Goal: Information Seeking & Learning: Learn about a topic

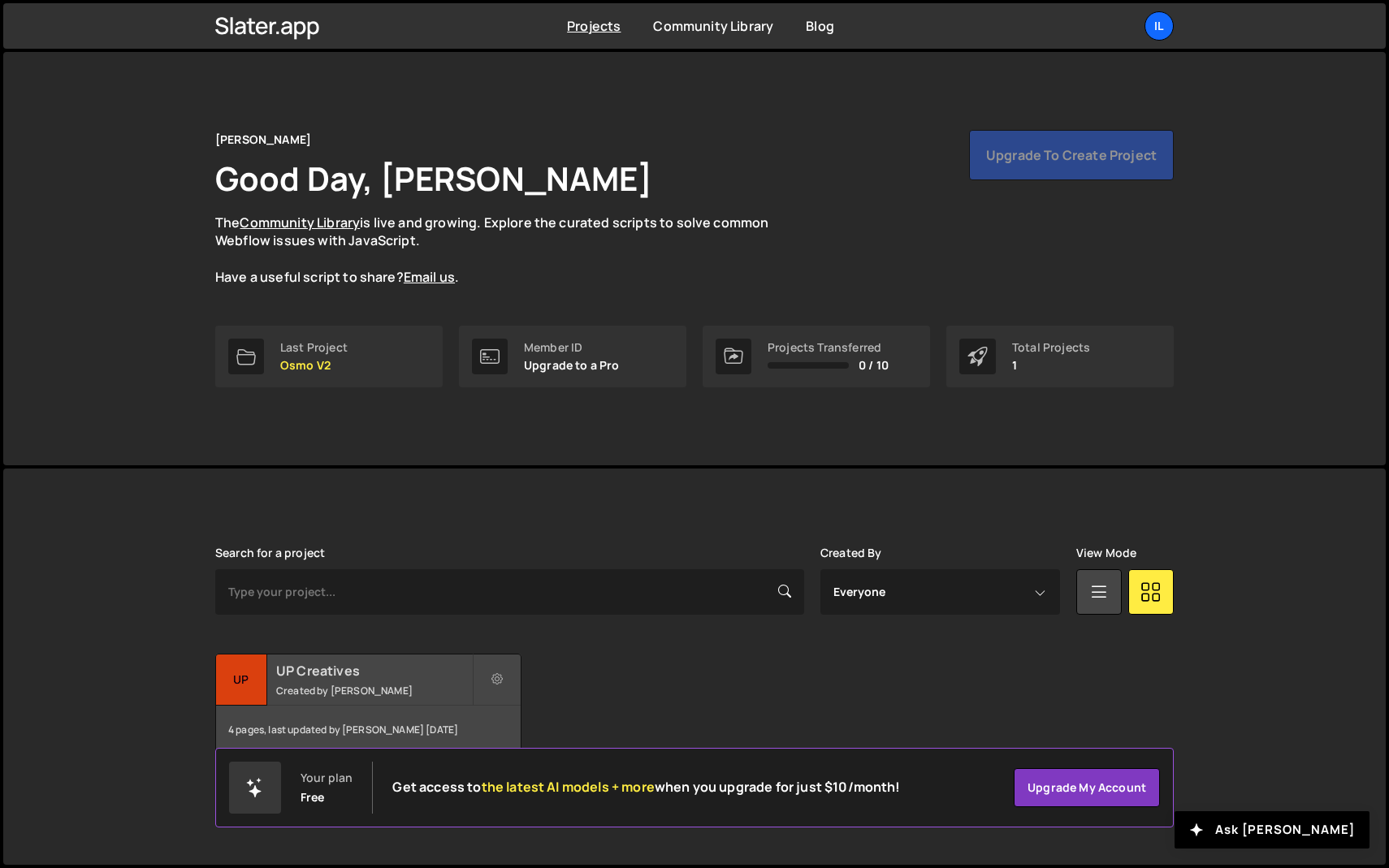
click at [319, 686] on small "Created by [PERSON_NAME]" at bounding box center [374, 690] width 196 height 14
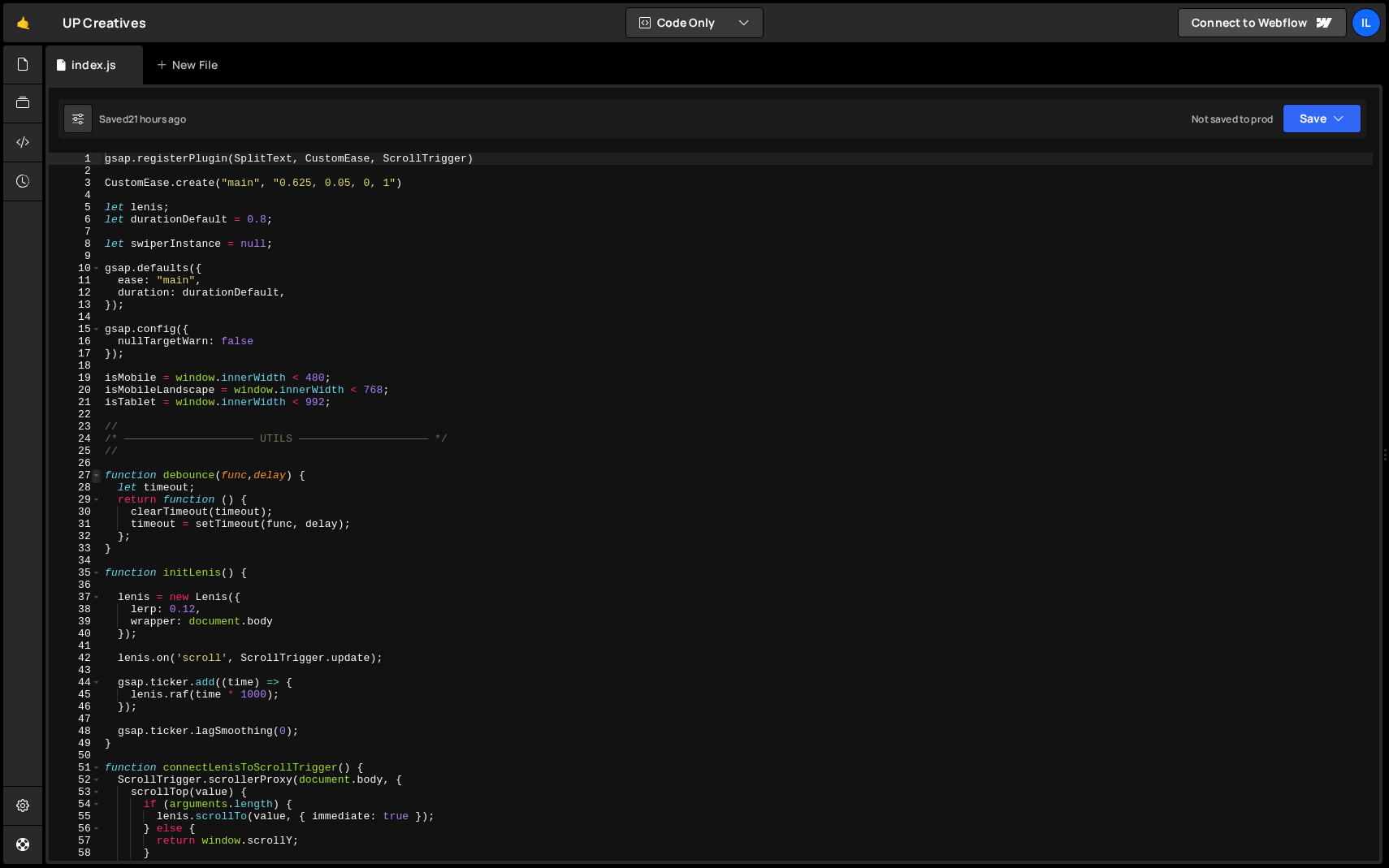
type textarea "gsap.registerPlugin(SplitText, CustomEase, ScrollTrigger)"
click at [96, 478] on span at bounding box center [96, 475] width 9 height 12
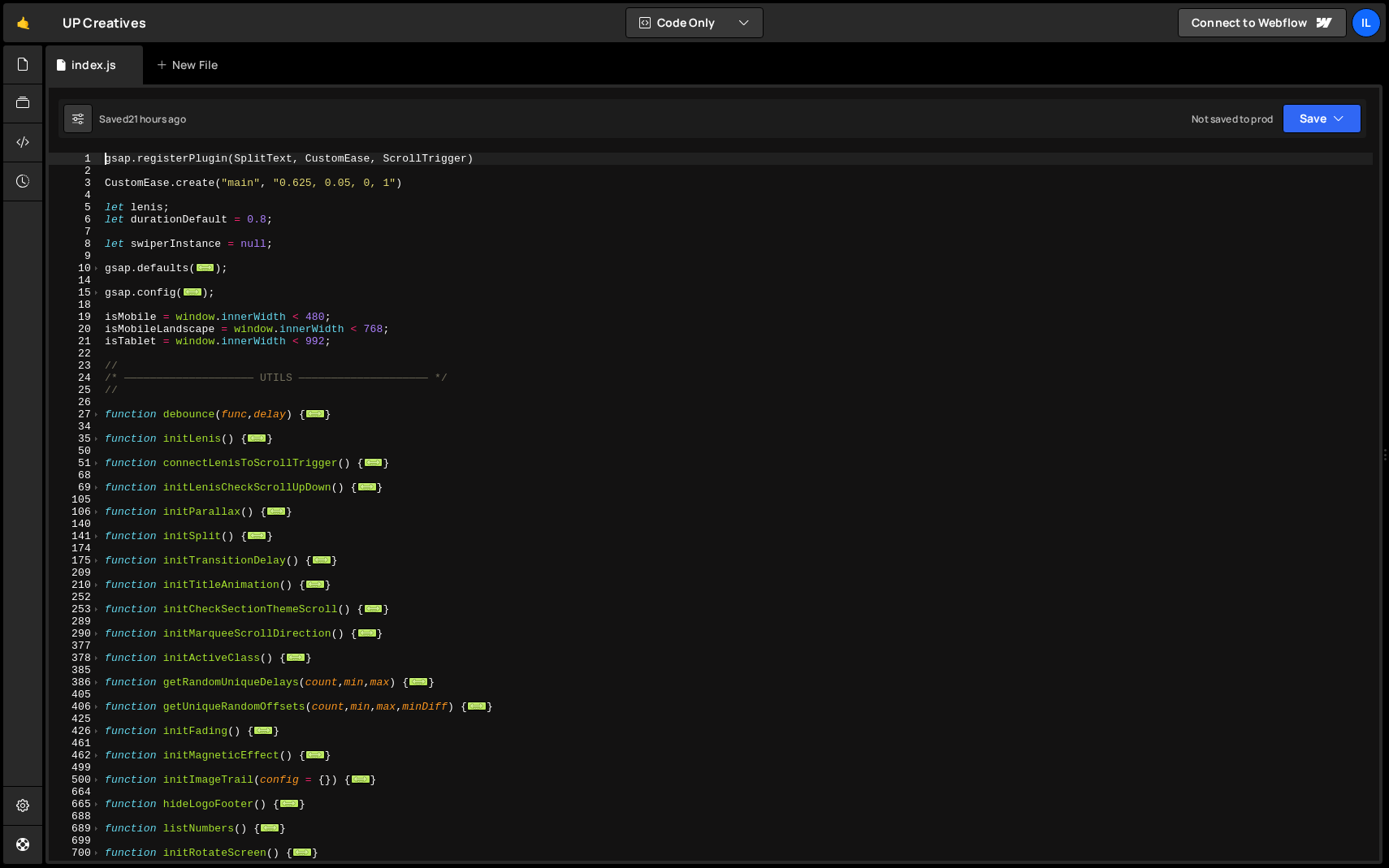
click at [199, 529] on div "gsap . registerPlugin ( SplitText , CustomEase , ScrollTrigger ) CustomEase . c…" at bounding box center [737, 518] width 1271 height 732
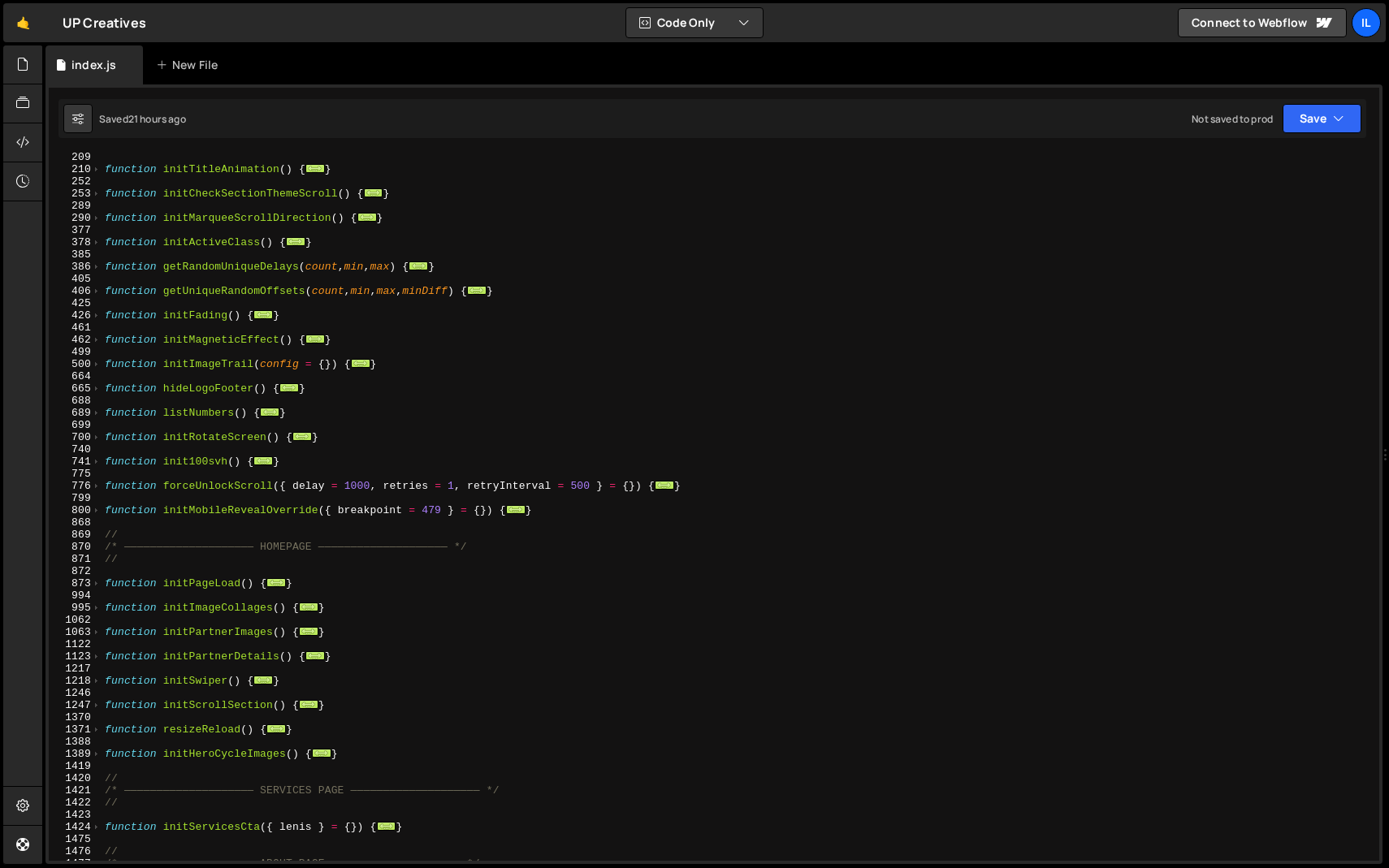
scroll to position [496, 0]
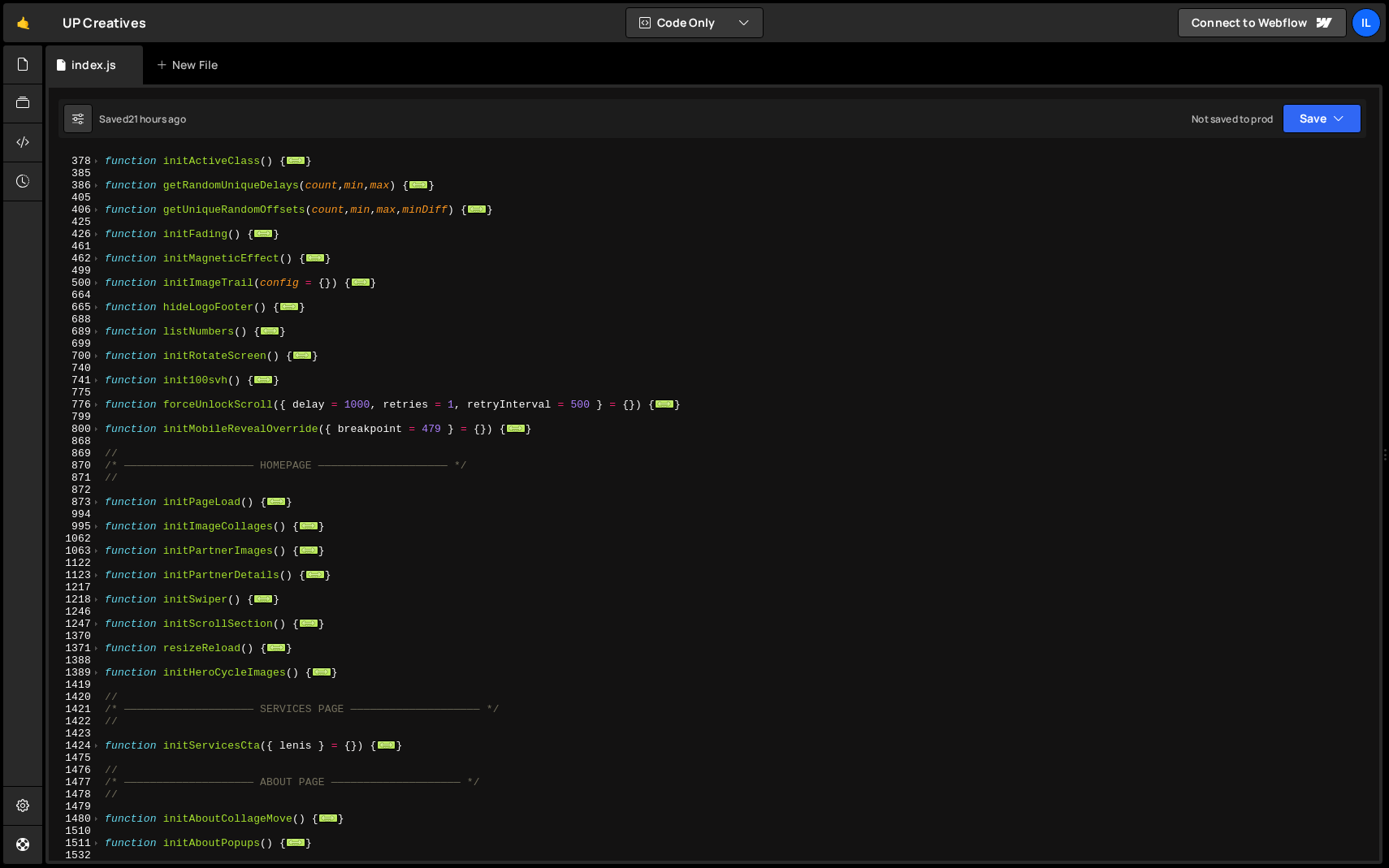
click at [254, 447] on div "function initActiveClass ( ) { ... } function getRandomUniqueDelays ( count , m…" at bounding box center [737, 508] width 1271 height 732
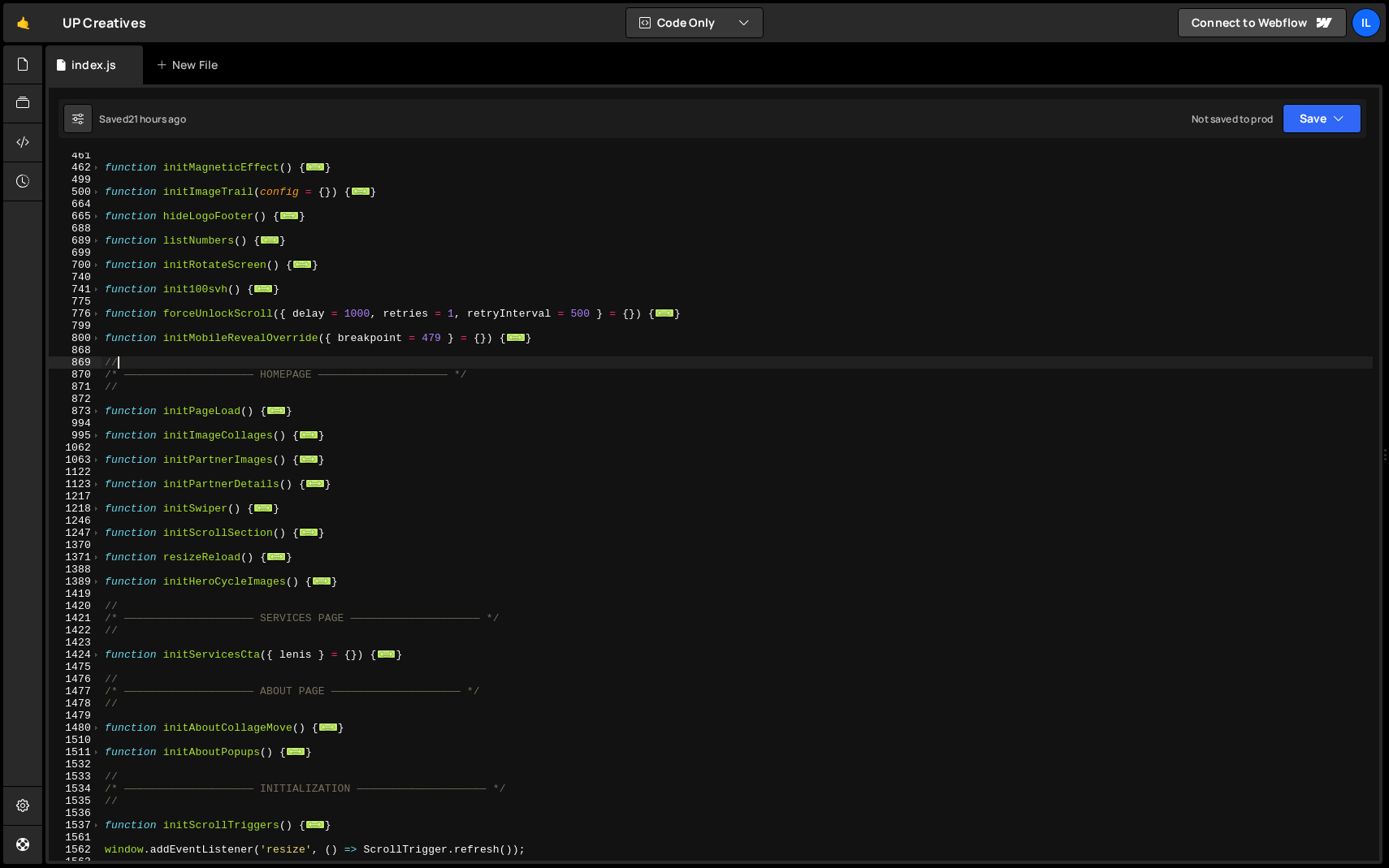
scroll to position [587, 0]
click at [231, 601] on div "function initMagneticEffect ( ) { ... } function initImageTrail ( config = { })…" at bounding box center [737, 515] width 1271 height 732
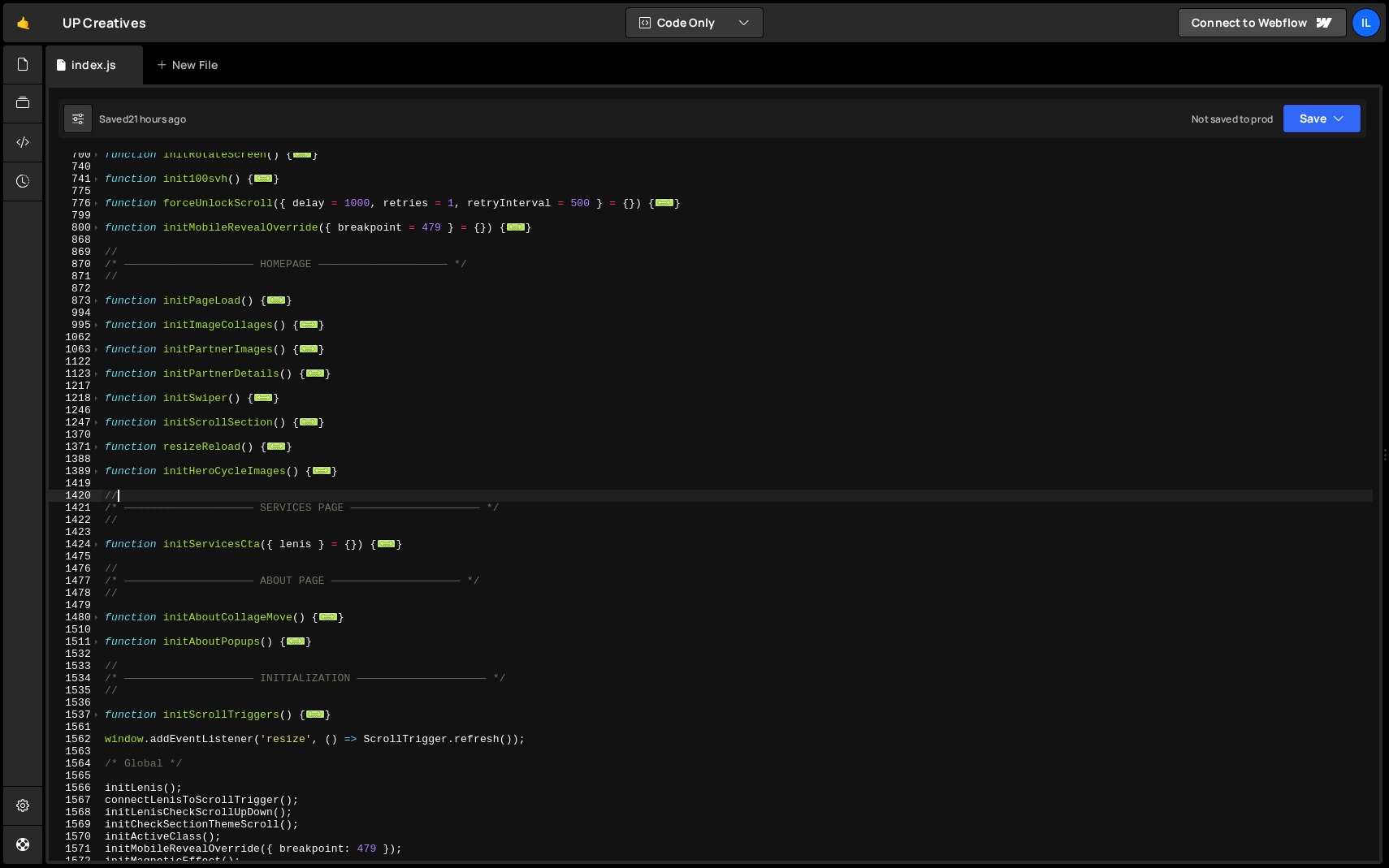
scroll to position [687, 0]
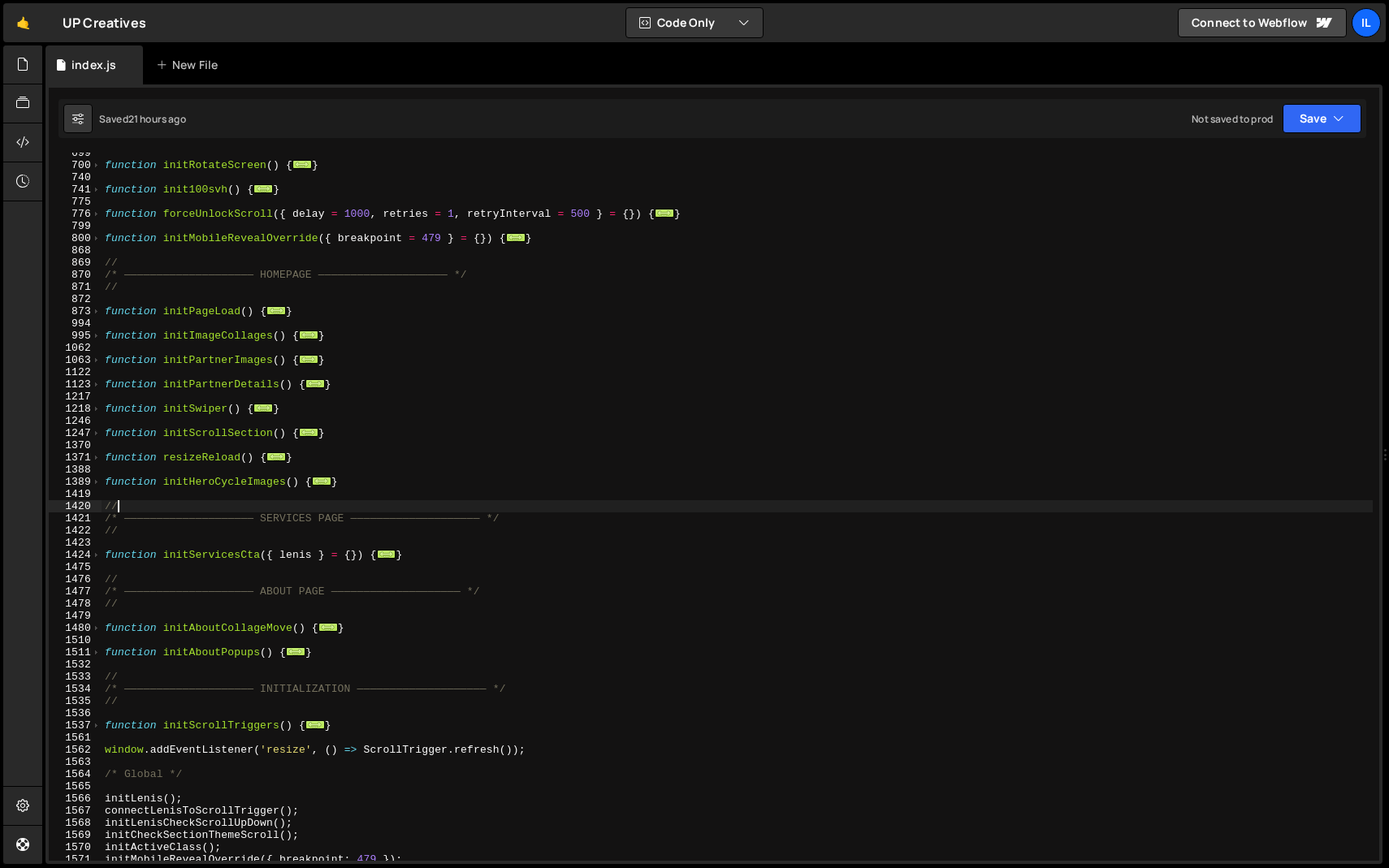
click at [239, 486] on div "function initRotateScreen ( ) { ... } function init100svh ( ) { ... } function …" at bounding box center [737, 512] width 1271 height 732
click at [238, 500] on div "function initRotateScreen ( ) { ... } function init100svh ( ) { ... } function …" at bounding box center [737, 512] width 1271 height 732
click at [241, 484] on div "function initRotateScreen ( ) { ... } function init100svh ( ) { ... } function …" at bounding box center [737, 512] width 1271 height 732
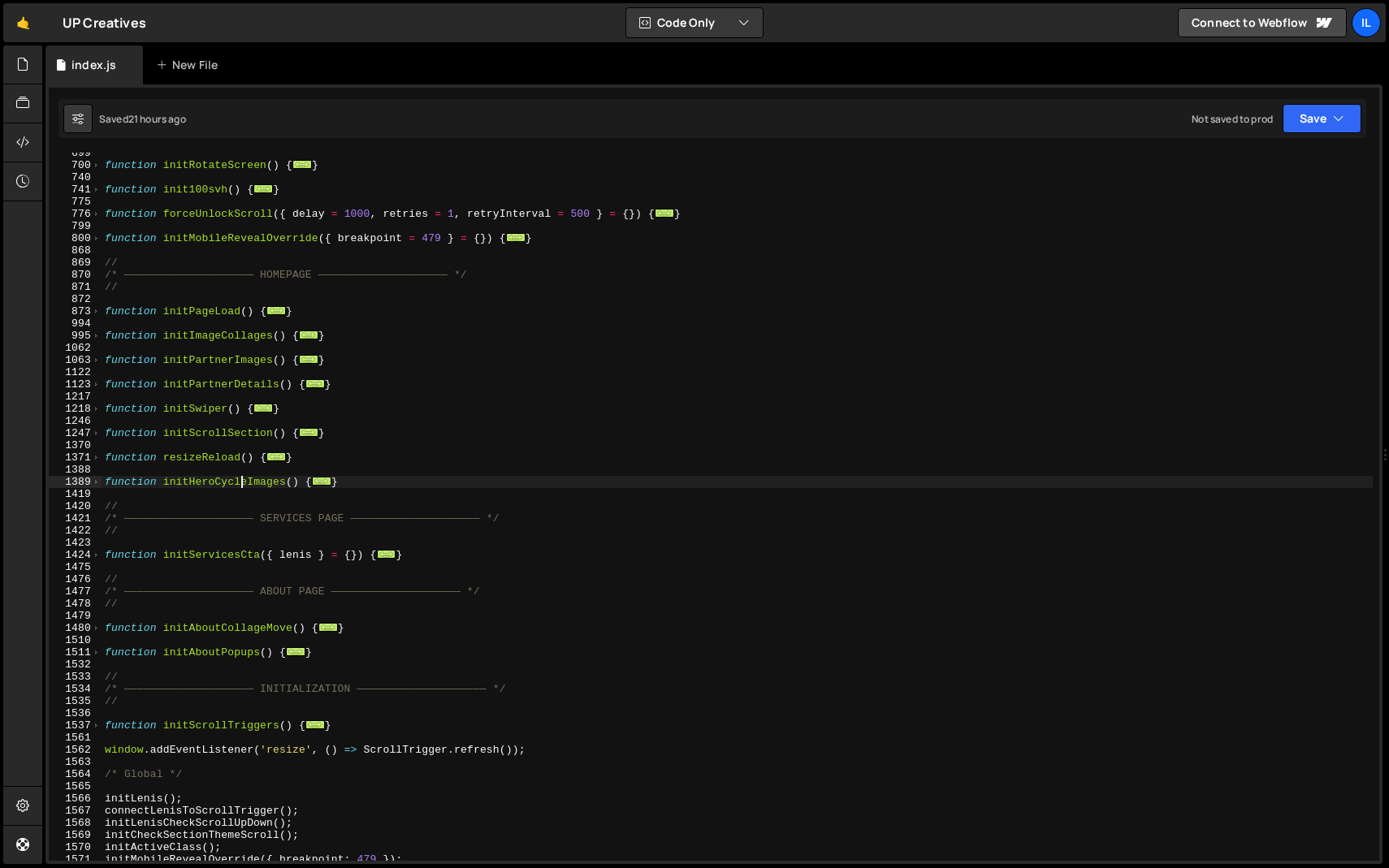
click at [241, 484] on div "function initRotateScreen ( ) { ... } function init100svh ( ) { ... } function …" at bounding box center [737, 512] width 1271 height 732
click at [238, 504] on div "function initRotateScreen ( ) { ... } function init100svh ( ) { ... } function …" at bounding box center [737, 512] width 1271 height 732
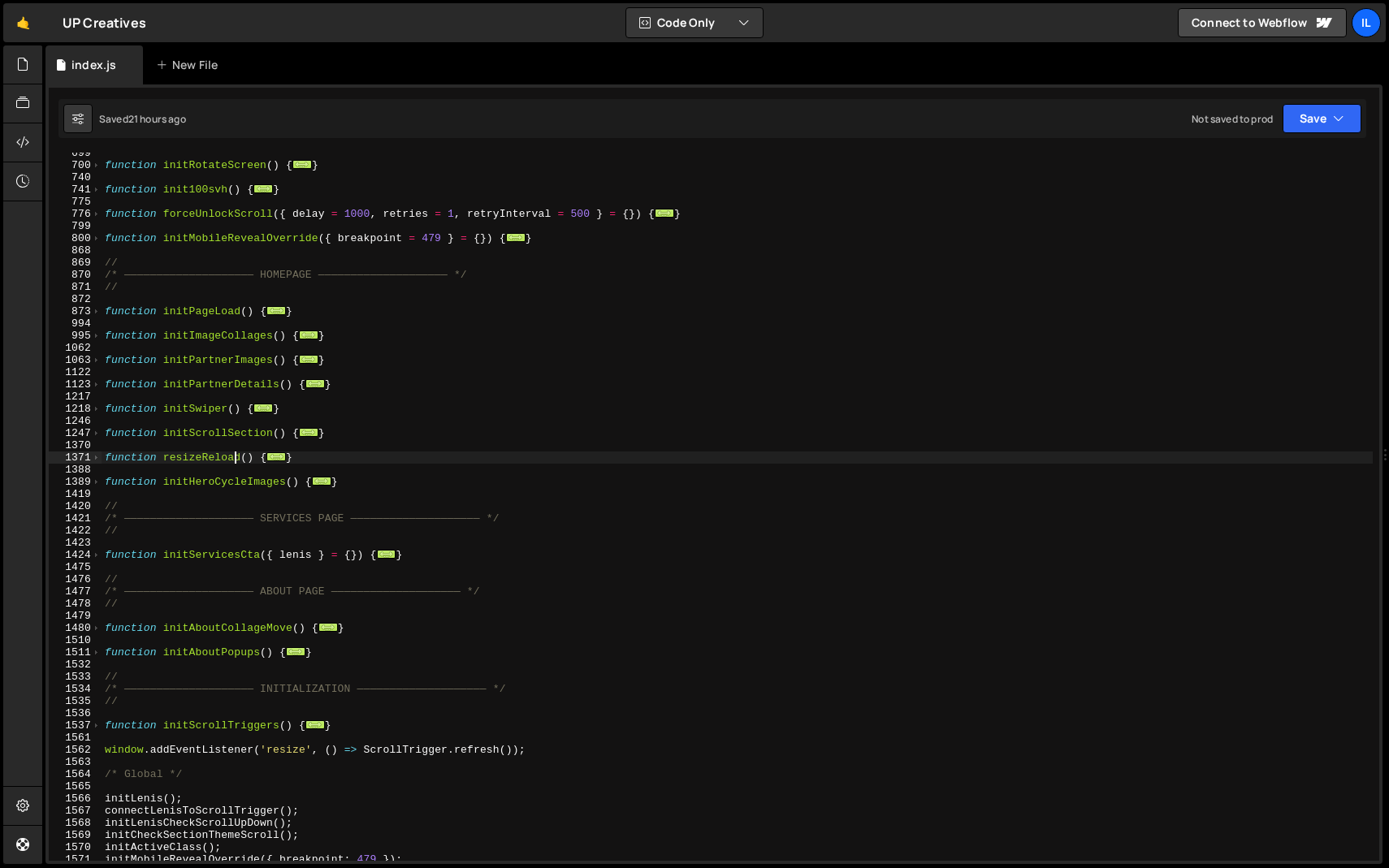
click at [233, 458] on div "function initRotateScreen ( ) { ... } function init100svh ( ) { ... } function …" at bounding box center [737, 512] width 1271 height 732
type textarea "function resizeReload() {"
click at [233, 458] on div "function initRotateScreen ( ) { ... } function init100svh ( ) { ... } function …" at bounding box center [737, 512] width 1271 height 732
click at [233, 470] on div "function initRotateScreen ( ) { ... } function init100svh ( ) { ... } function …" at bounding box center [737, 512] width 1271 height 732
click at [233, 436] on div "function initRotateScreen ( ) { ... } function init100svh ( ) { ... } function …" at bounding box center [737, 512] width 1271 height 732
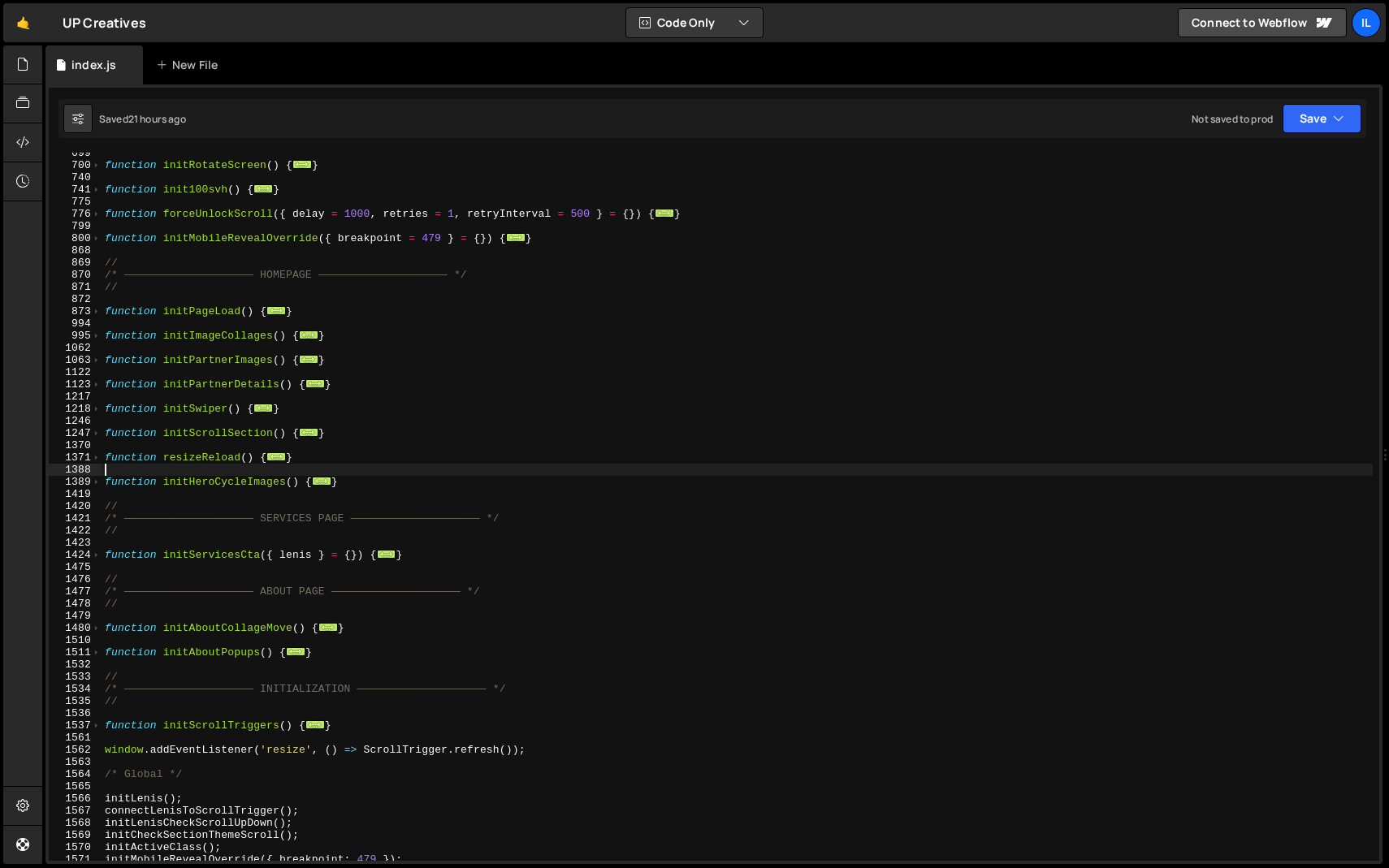
type textarea "function initScrollSection() {"
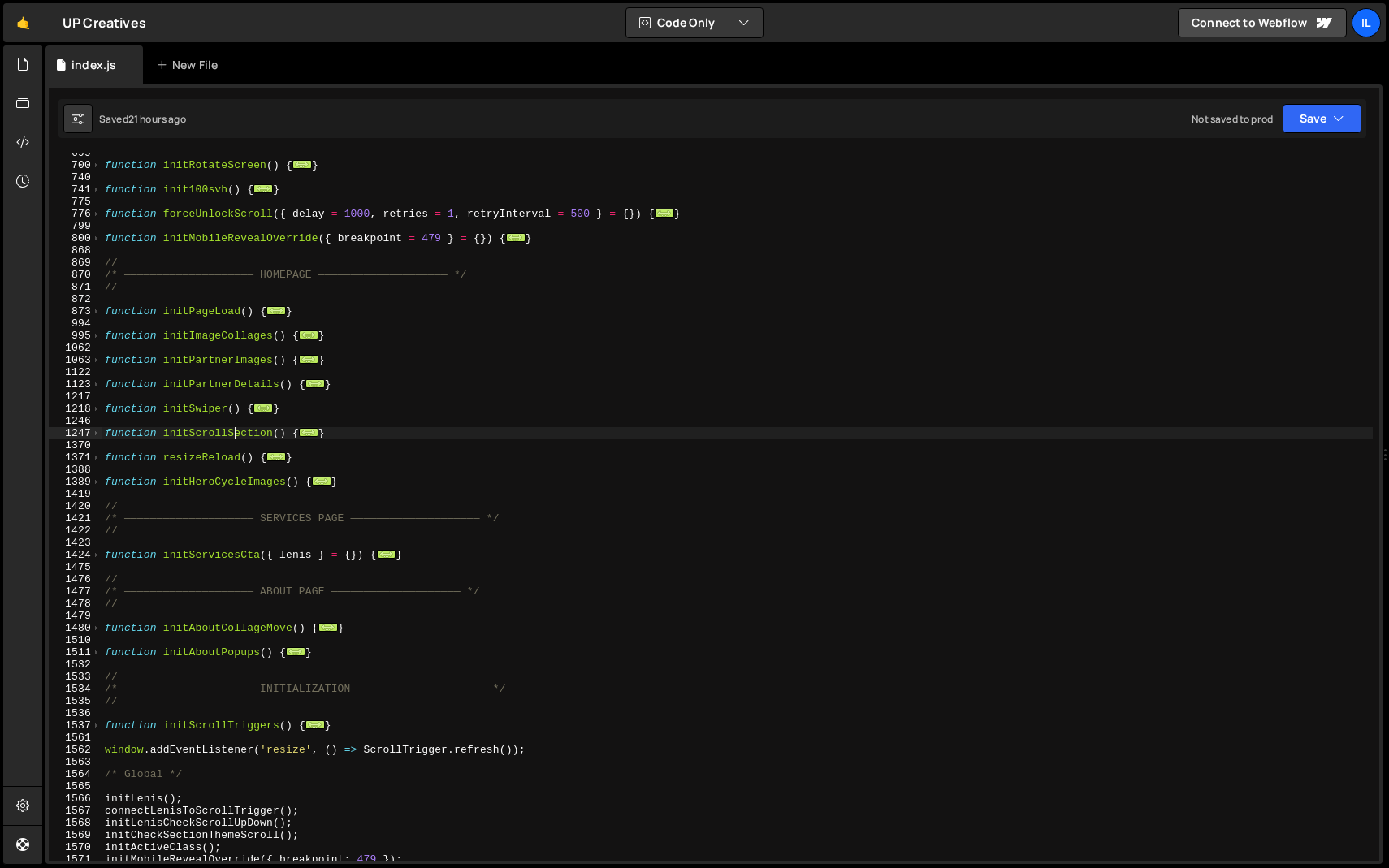
click at [233, 436] on div "function initRotateScreen ( ) { ... } function init100svh ( ) { ... } function …" at bounding box center [737, 512] width 1271 height 732
click at [232, 445] on div "function initRotateScreen ( ) { ... } function init100svh ( ) { ... } function …" at bounding box center [737, 512] width 1271 height 732
click at [224, 423] on div "function initRotateScreen ( ) { ... } function init100svh ( ) { ... } function …" at bounding box center [737, 512] width 1271 height 732
click at [224, 384] on div "function initRotateScreen ( ) { ... } function init100svh ( ) { ... } function …" at bounding box center [737, 512] width 1271 height 732
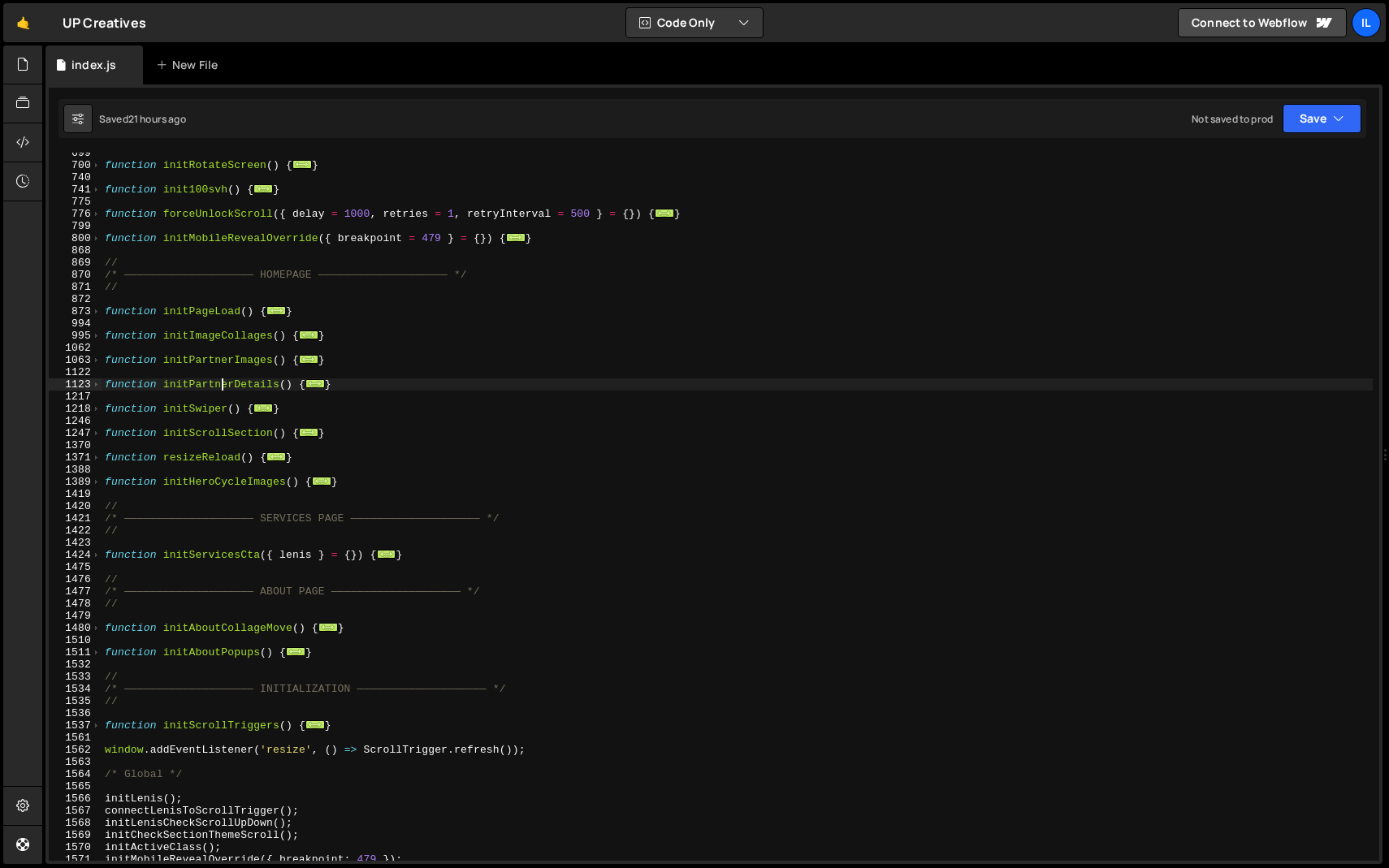
type textarea "function initPartnerDetails() {"
click at [224, 384] on div "function initRotateScreen ( ) { ... } function init100svh ( ) { ... } function …" at bounding box center [737, 512] width 1271 height 732
click at [219, 393] on div "function initRotateScreen ( ) { ... } function init100svh ( ) { ... } function …" at bounding box center [737, 512] width 1271 height 732
click at [227, 432] on div "function initRotateScreen ( ) { ... } function init100svh ( ) { ... } function …" at bounding box center [737, 512] width 1271 height 732
type textarea "function initScrollSection() {"
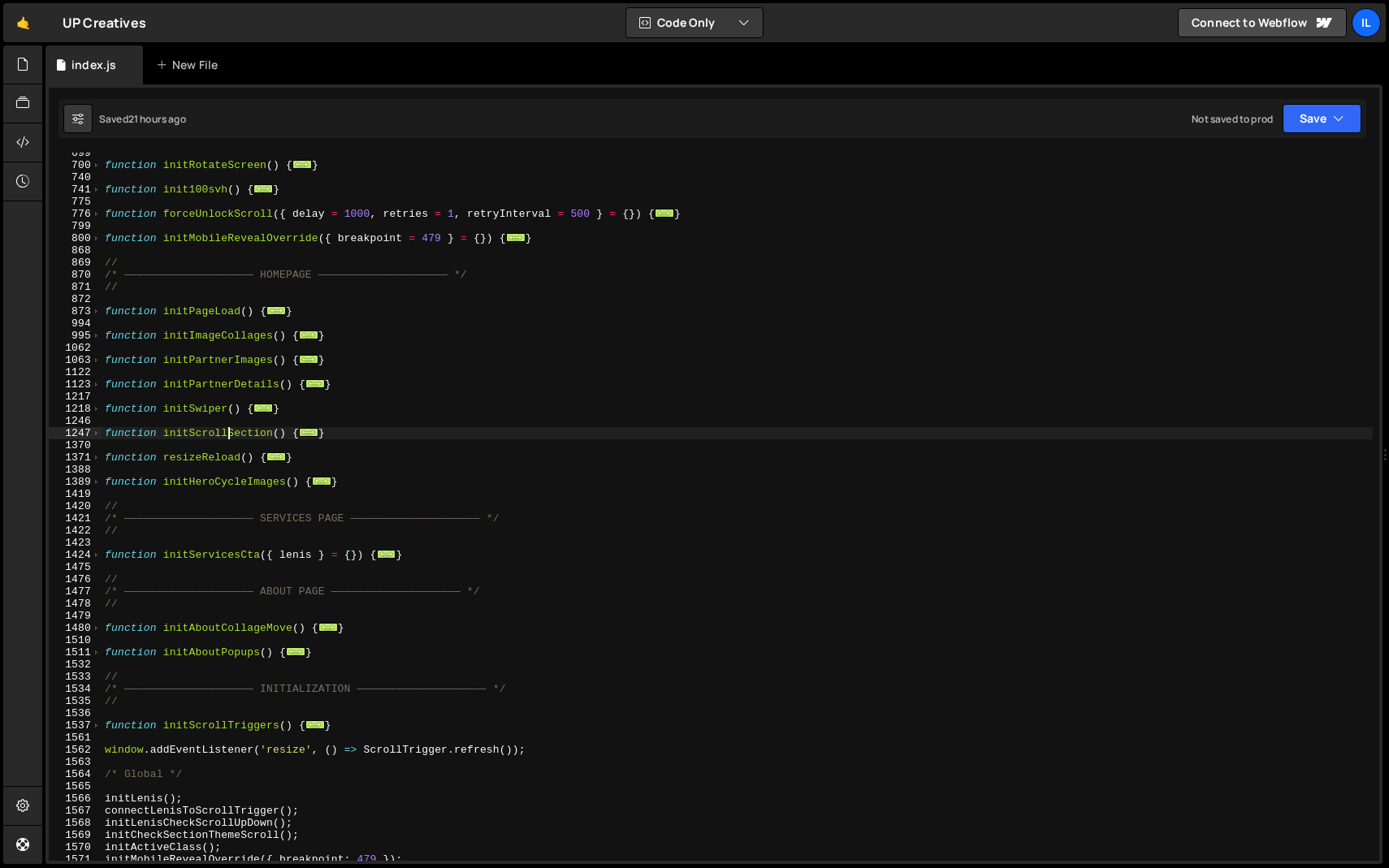
click at [227, 432] on div "function initRotateScreen ( ) { ... } function init100svh ( ) { ... } function …" at bounding box center [737, 512] width 1271 height 732
click at [248, 425] on div "function initRotateScreen ( ) { ... } function init100svh ( ) { ... } function …" at bounding box center [737, 512] width 1271 height 732
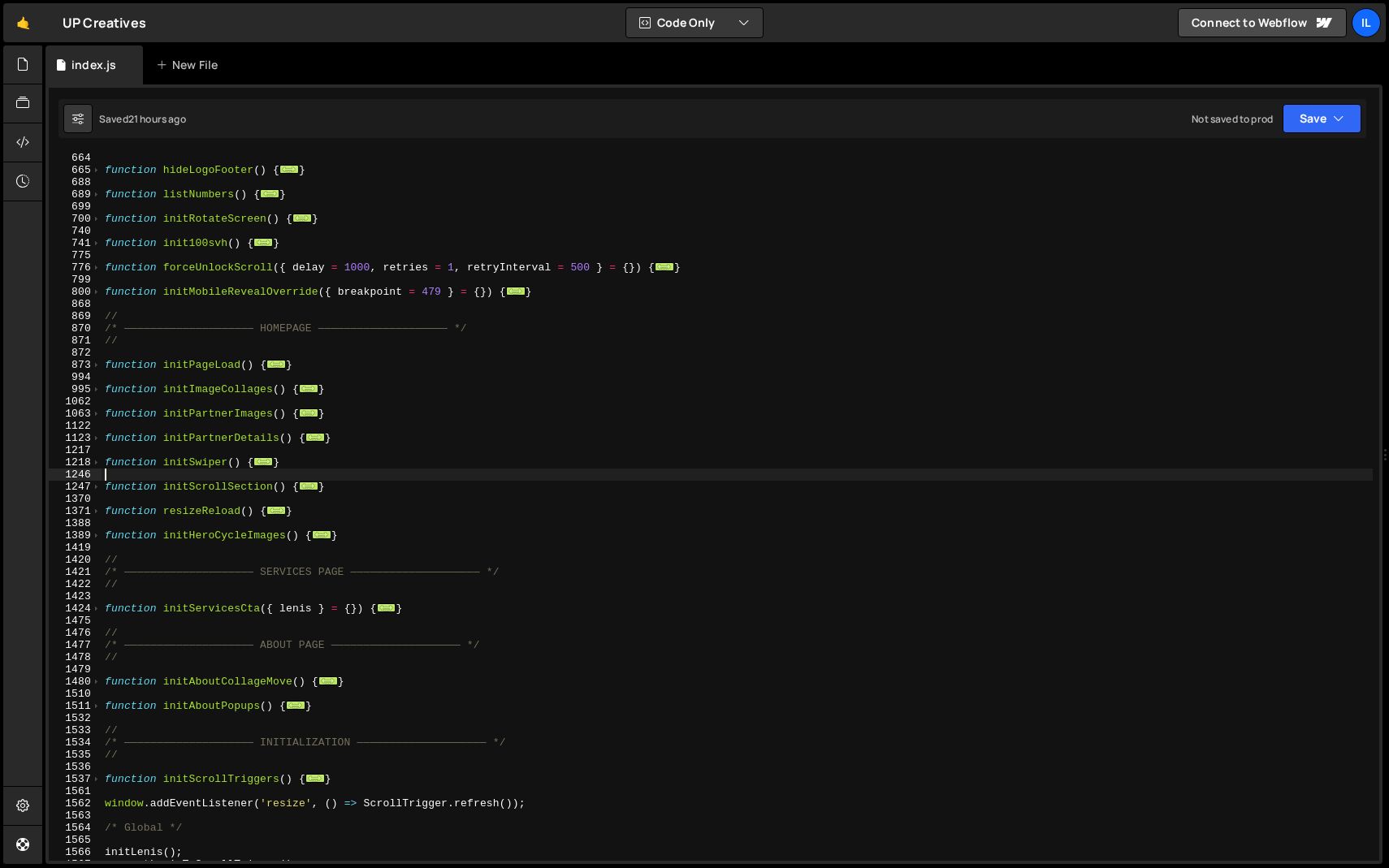
click at [249, 291] on div "function hideLogoFooter ( ) { ... } function listNumbers ( ) { ... } function i…" at bounding box center [737, 517] width 1271 height 732
type textarea "function initMobileRevealOverride({ breakpoint = 479 } = {}) {"
click at [249, 291] on div "function hideLogoFooter ( ) { ... } function listNumbers ( ) { ... } function i…" at bounding box center [737, 517] width 1271 height 732
click at [251, 308] on div "function hideLogoFooter ( ) { ... } function listNumbers ( ) { ... } function i…" at bounding box center [737, 517] width 1271 height 732
click at [238, 273] on div "function hideLogoFooter ( ) { ... } function listNumbers ( ) { ... } function i…" at bounding box center [737, 517] width 1271 height 732
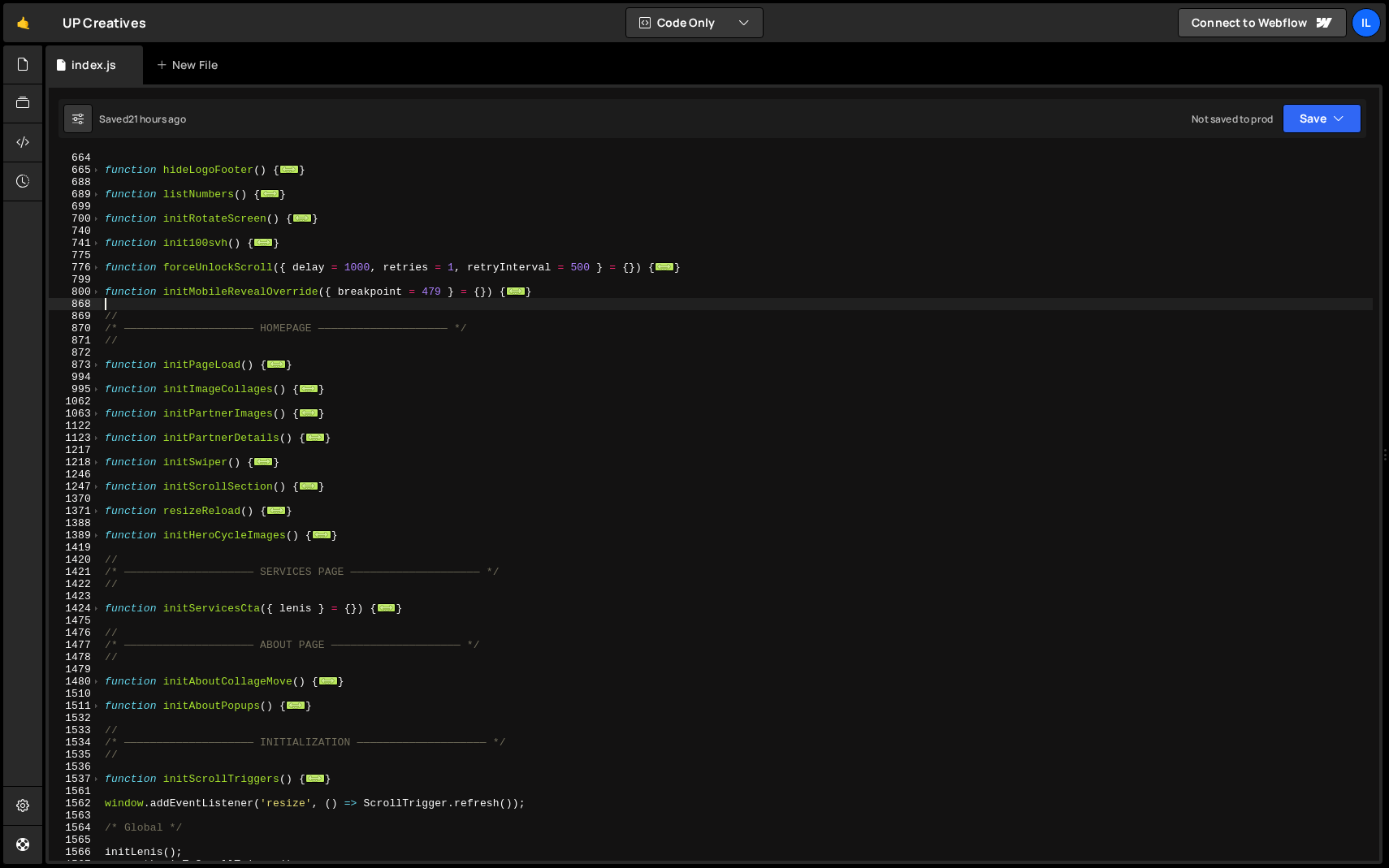
type textarea "function forceUnlockScroll({ delay = 1000, retries = 1, retryInterval = 500 } =…"
click at [238, 273] on div "function hideLogoFooter ( ) { ... } function listNumbers ( ) { ... } function i…" at bounding box center [737, 517] width 1271 height 732
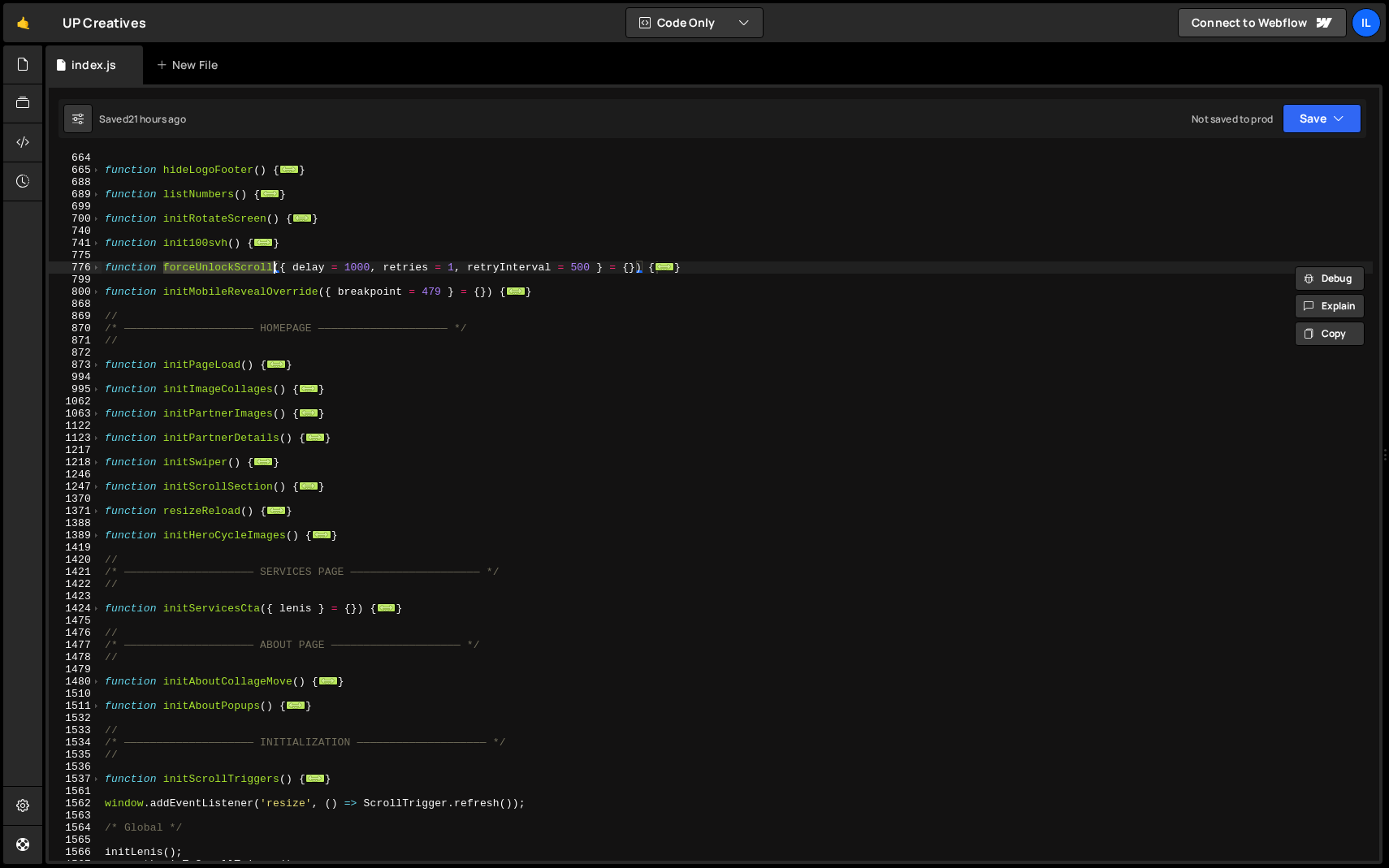
click at [236, 279] on div "function hideLogoFooter ( ) { ... } function listNumbers ( ) { ... } function i…" at bounding box center [737, 517] width 1271 height 732
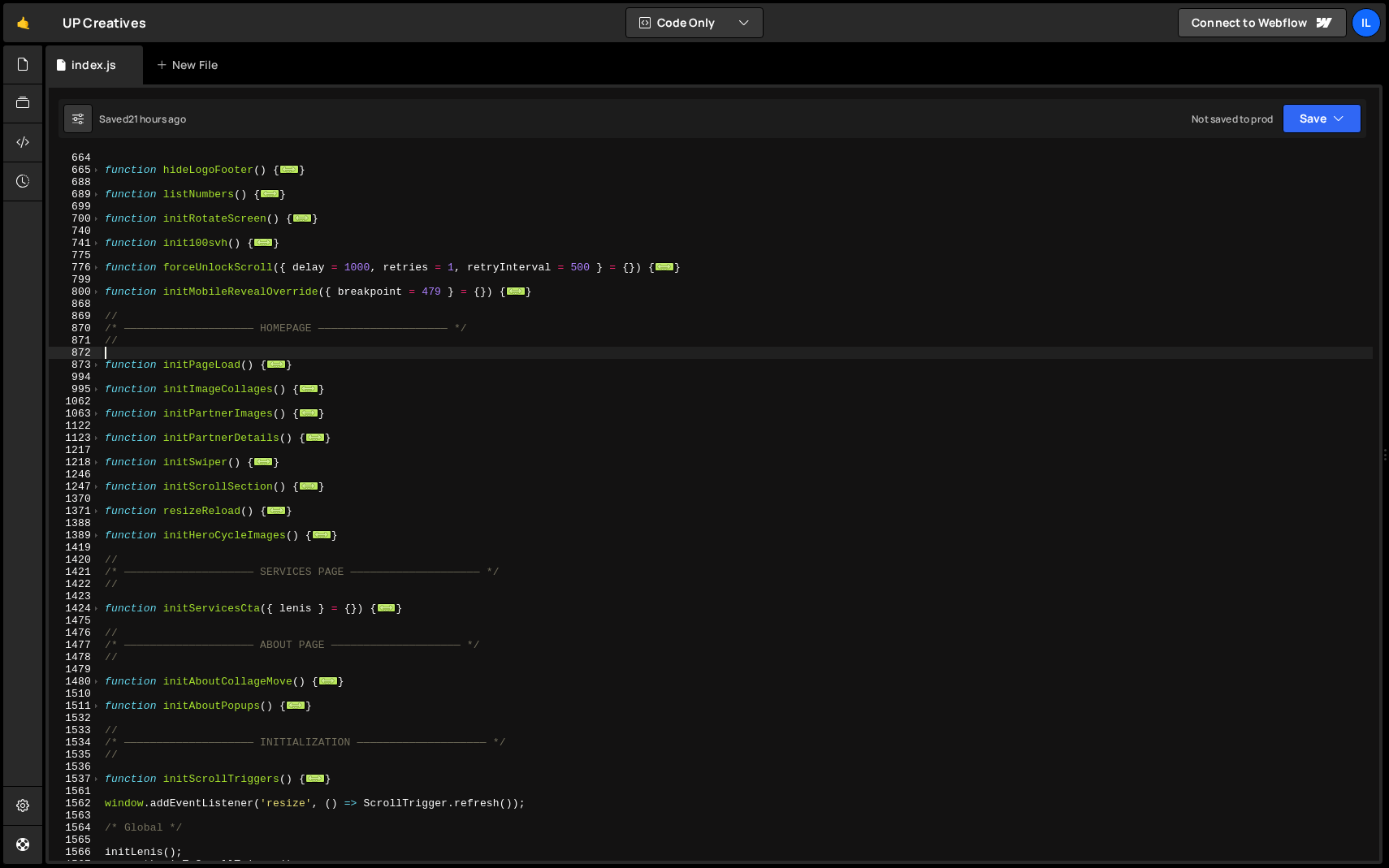
click at [527, 350] on div "function hideLogoFooter ( ) { ... } function listNumbers ( ) { ... } function i…" at bounding box center [737, 517] width 1271 height 732
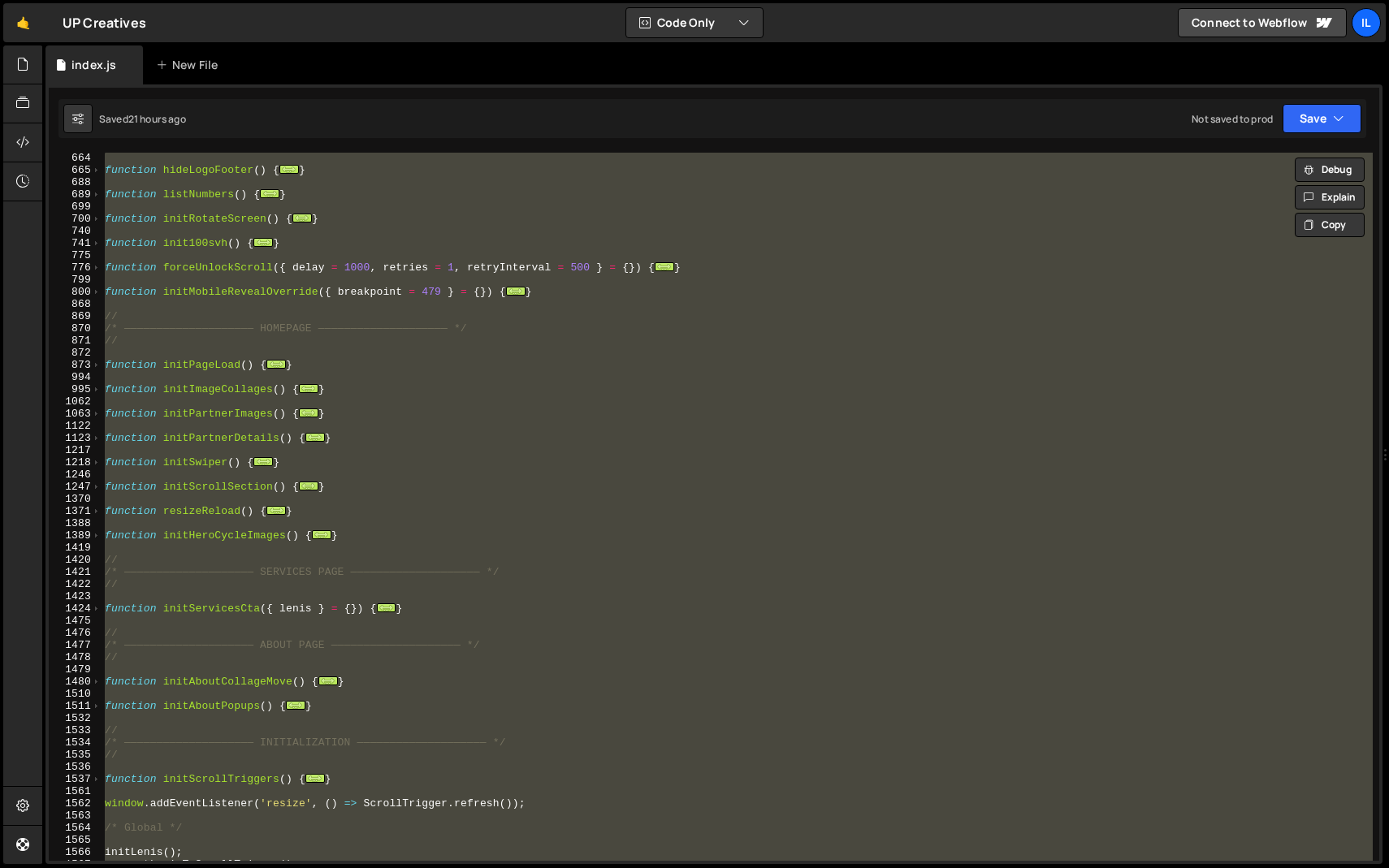
click at [484, 361] on div "function hideLogoFooter ( ) { ... } function listNumbers ( ) { ... } function i…" at bounding box center [737, 506] width 1271 height 708
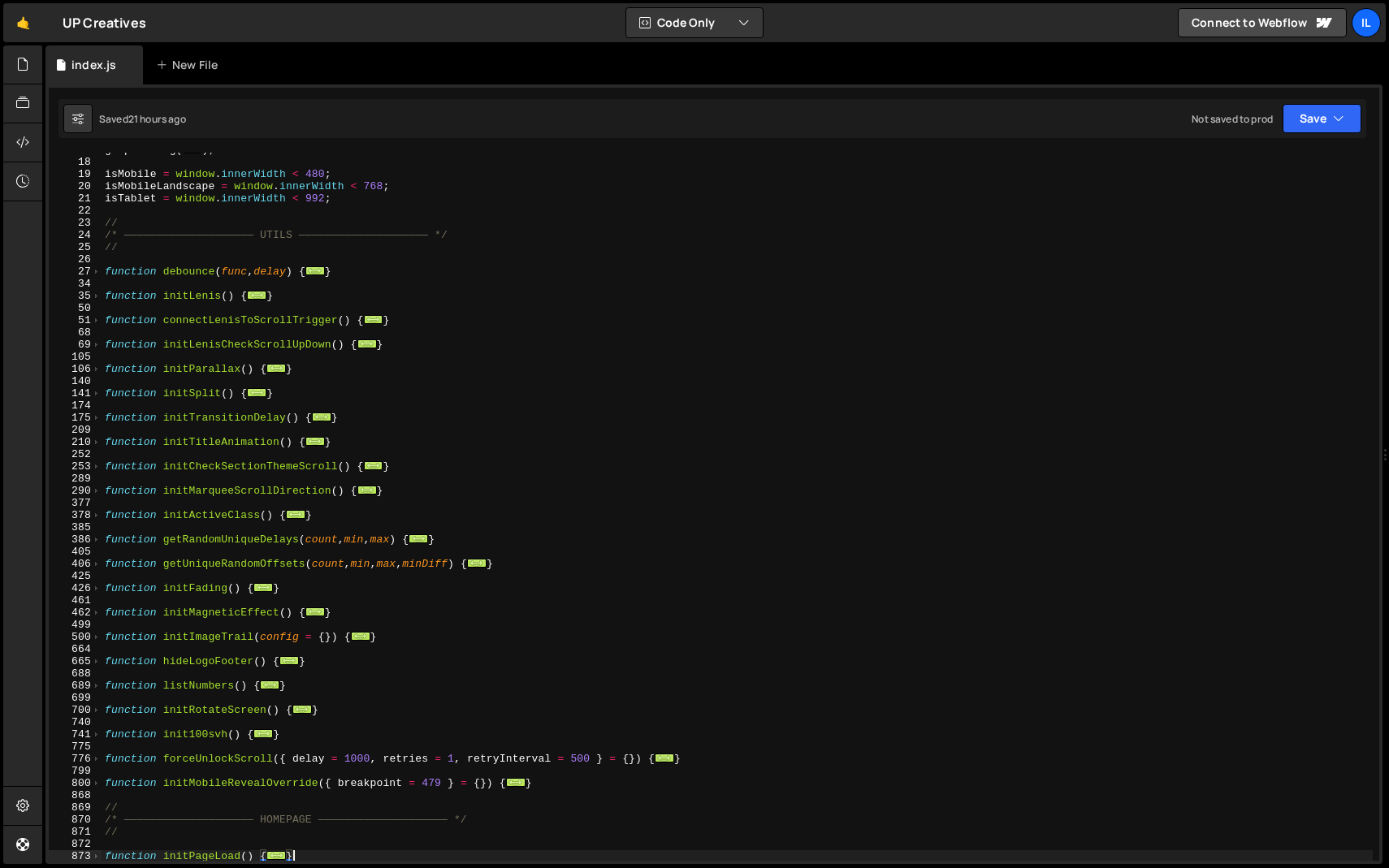
scroll to position [128, 0]
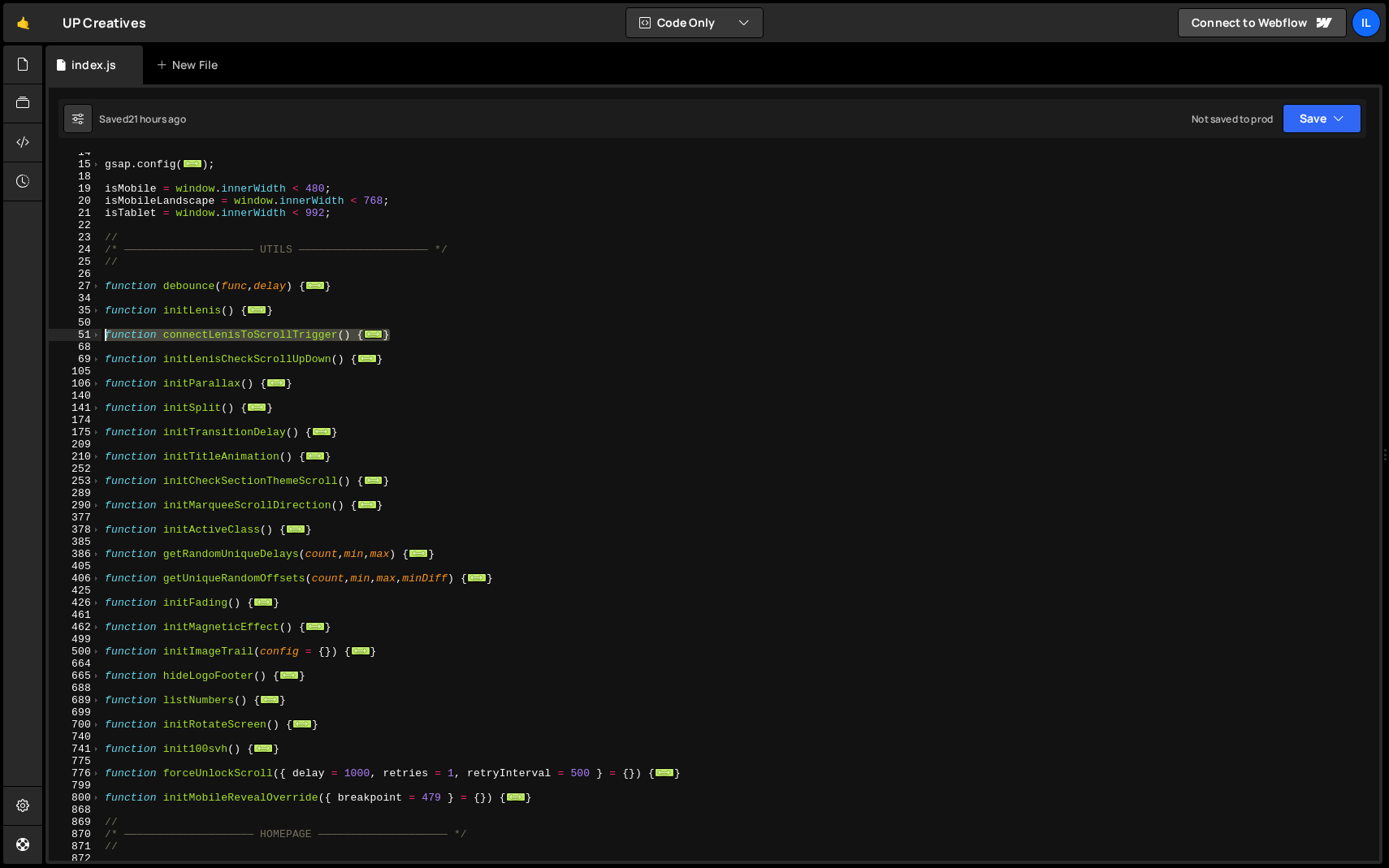
drag, startPoint x: 405, startPoint y: 330, endPoint x: 73, endPoint y: 332, distance: 332.0
click at [73, 332] on div "} 14 15 18 19 20 21 22 23 24 25 26 27 34 35 50 51 68 69 105 106 140 141 174 175…" at bounding box center [713, 506] width 1330 height 708
paste textarea "}"
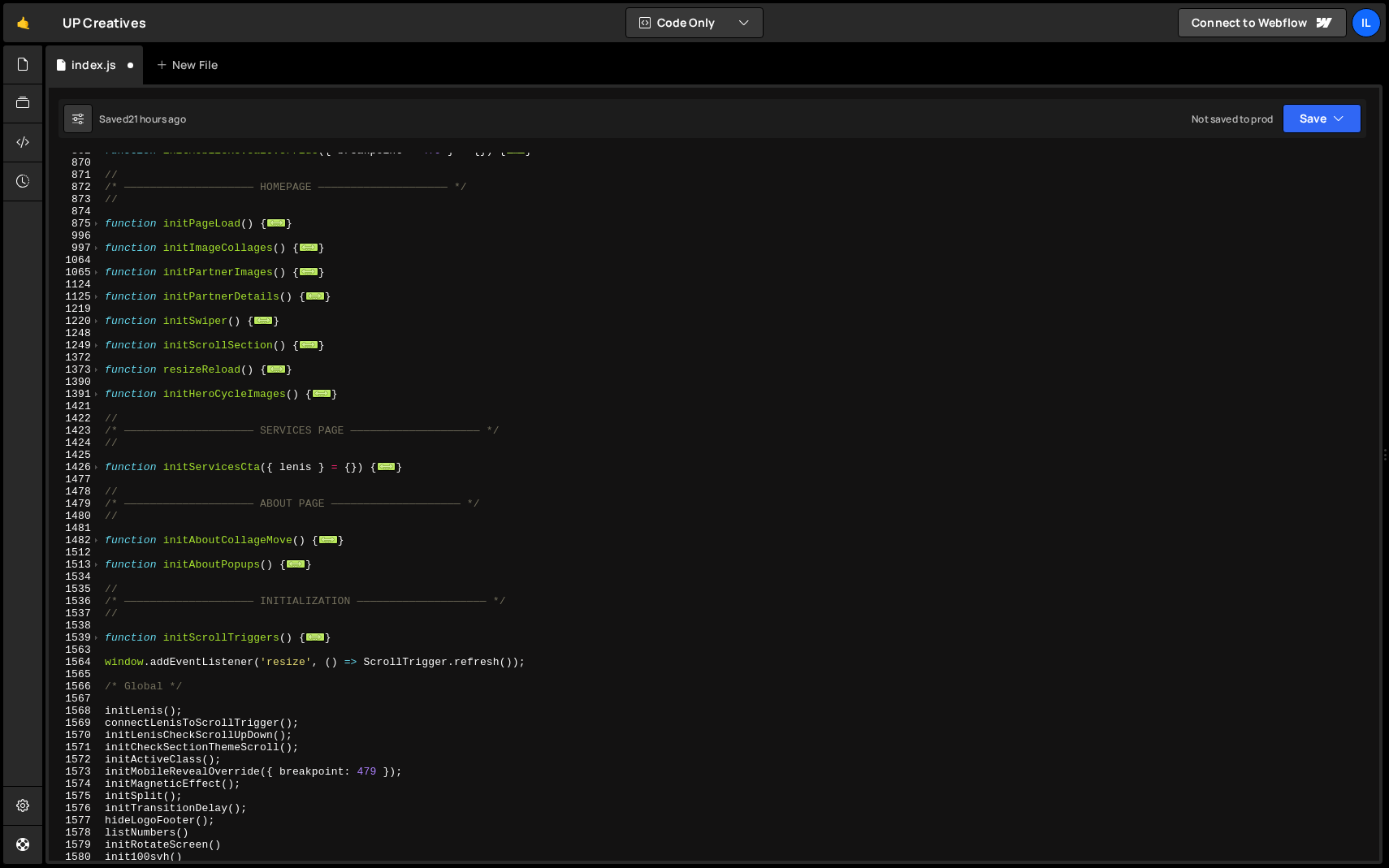
scroll to position [1005, 0]
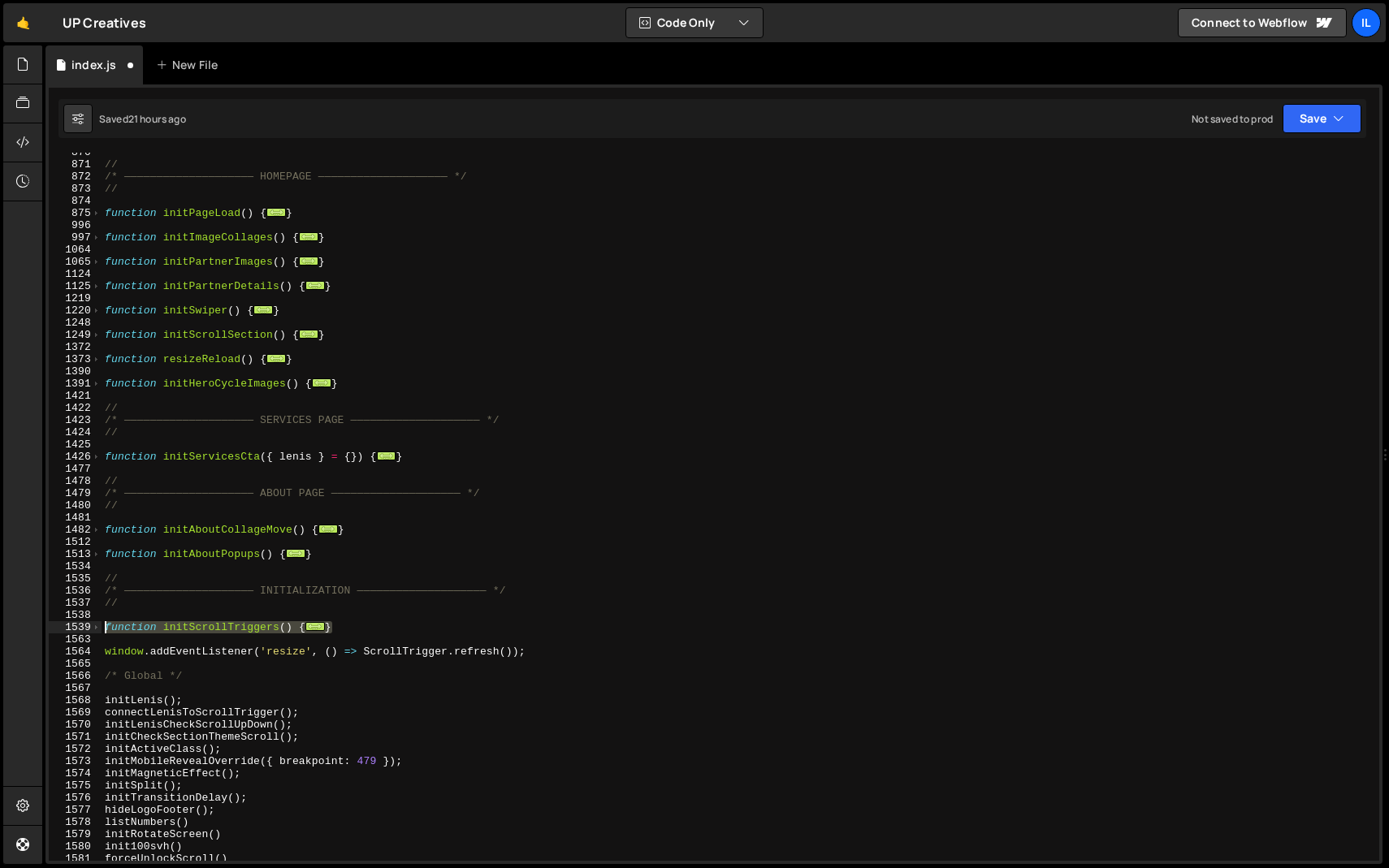
drag, startPoint x: 349, startPoint y: 626, endPoint x: 67, endPoint y: 626, distance: 282.0
click at [67, 626] on div "} 870 871 872 873 874 875 996 997 1064 1065 1124 1125 1219 1220 1248 1249 1372 …" at bounding box center [713, 506] width 1330 height 708
paste textarea "}"
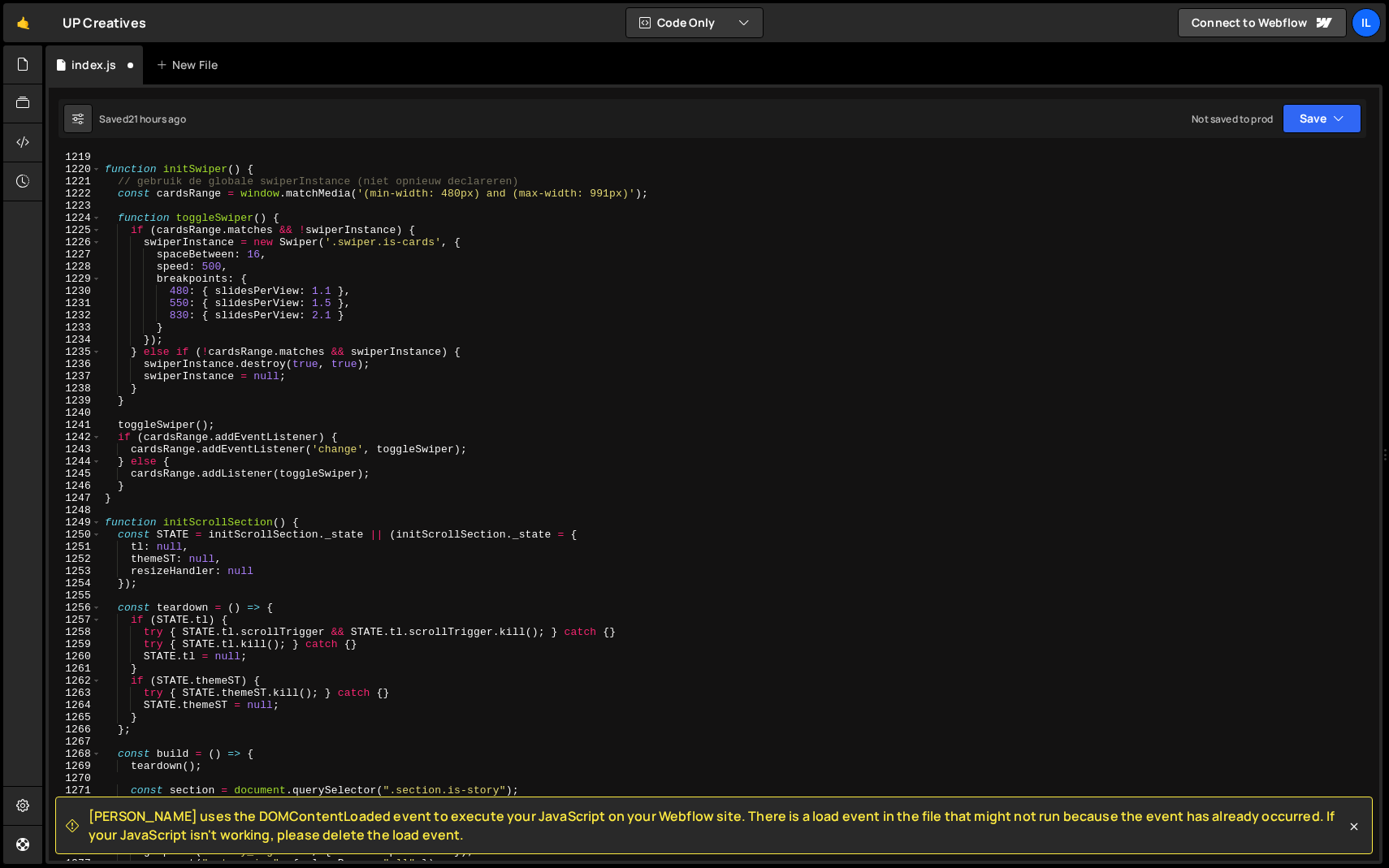
scroll to position [14832, 0]
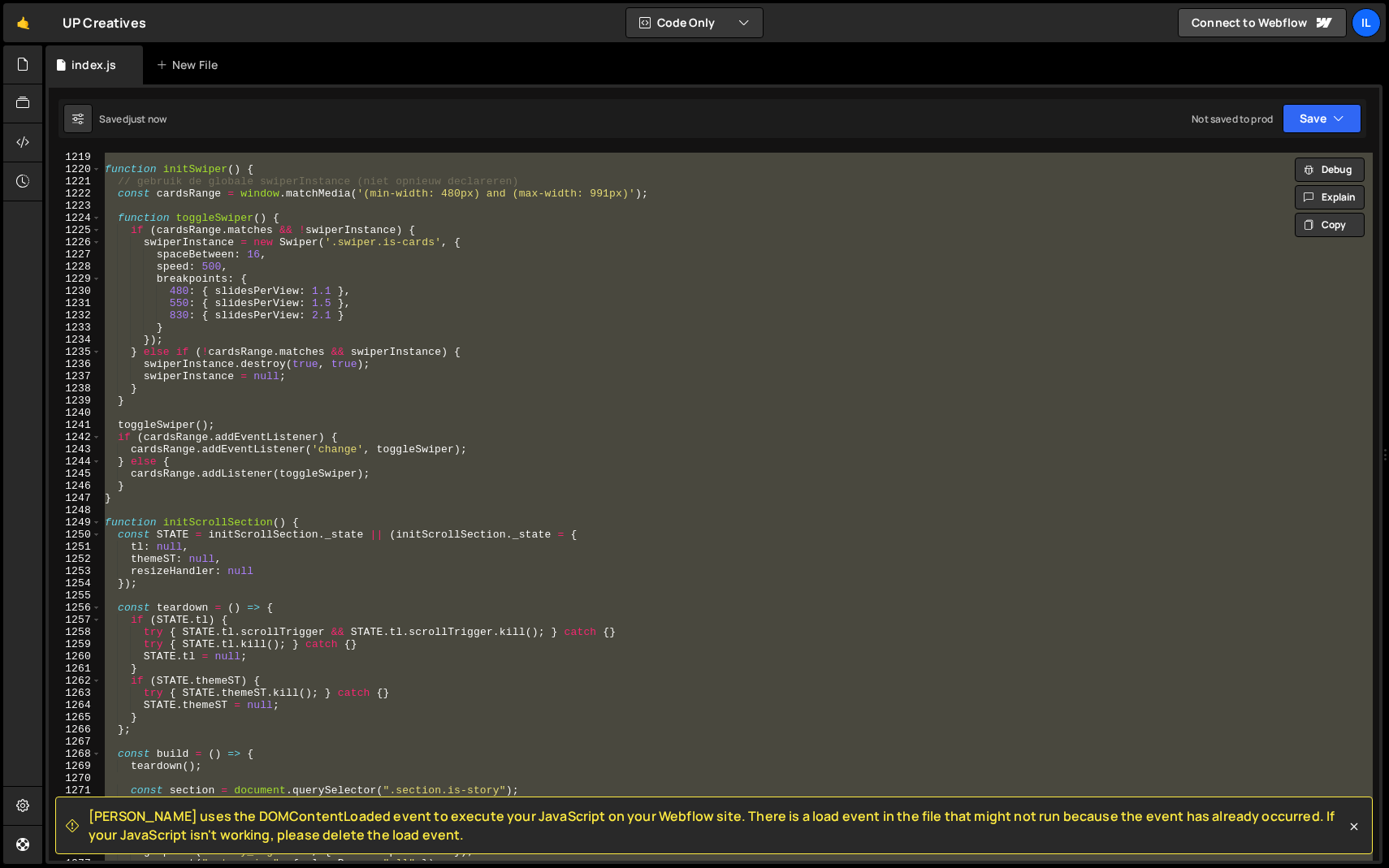
click at [403, 569] on div "function initSwiper ( ) { // gebruik de globale swiperInstance (niet opnieuw de…" at bounding box center [737, 506] width 1271 height 708
type textarea "resizeHandler: null"
